Goal: Task Accomplishment & Management: Use online tool/utility

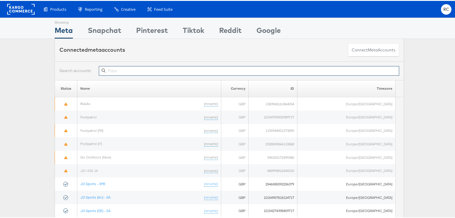
click at [118, 71] on input "text" at bounding box center [249, 70] width 301 height 10
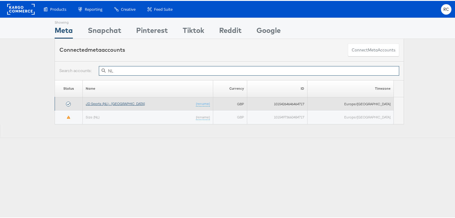
type input "NL"
click at [119, 100] on link "JD Sports (NL) - [GEOGRAPHIC_DATA]" at bounding box center [115, 102] width 59 height 4
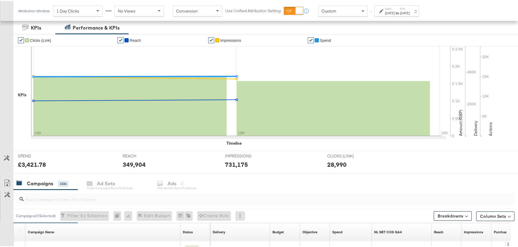
scroll to position [190, 0]
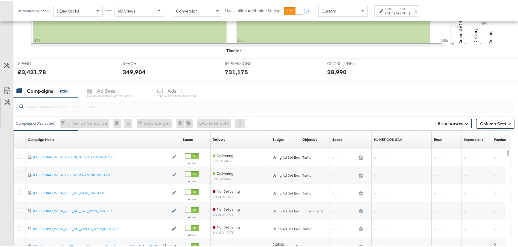
click at [76, 109] on div at bounding box center [265, 106] width 498 height 12
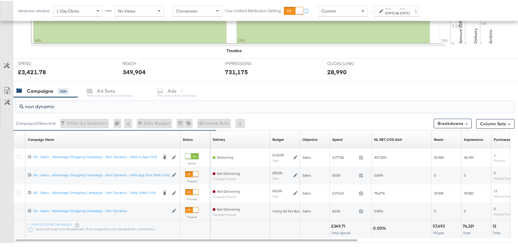
type input "non dynamic"
click at [394, 13] on div "[DATE]" at bounding box center [390, 12] width 10 height 5
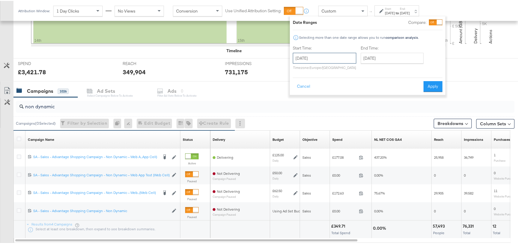
click at [348, 59] on input "[DATE]" at bounding box center [324, 57] width 63 height 11
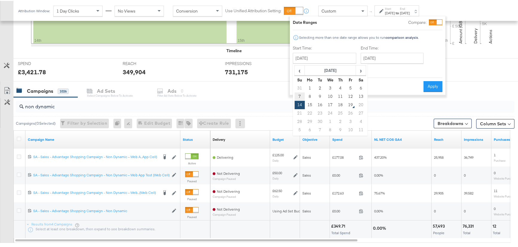
click at [301, 96] on td "7" at bounding box center [299, 96] width 10 height 8
type input "[DATE]"
click at [397, 57] on input "[DATE]" at bounding box center [390, 57] width 63 height 11
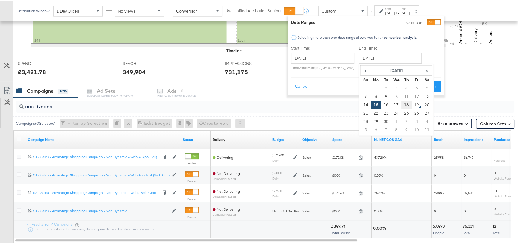
click at [405, 105] on td "18" at bounding box center [406, 104] width 10 height 8
type input "[DATE]"
click at [428, 87] on button "Apply" at bounding box center [430, 85] width 19 height 11
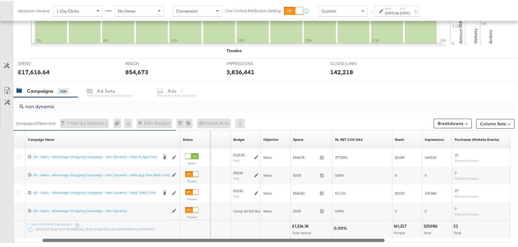
drag, startPoint x: 339, startPoint y: 239, endPoint x: 366, endPoint y: 238, distance: 27.2
click at [366, 238] on div at bounding box center [213, 239] width 342 height 5
